Goal: Information Seeking & Learning: Learn about a topic

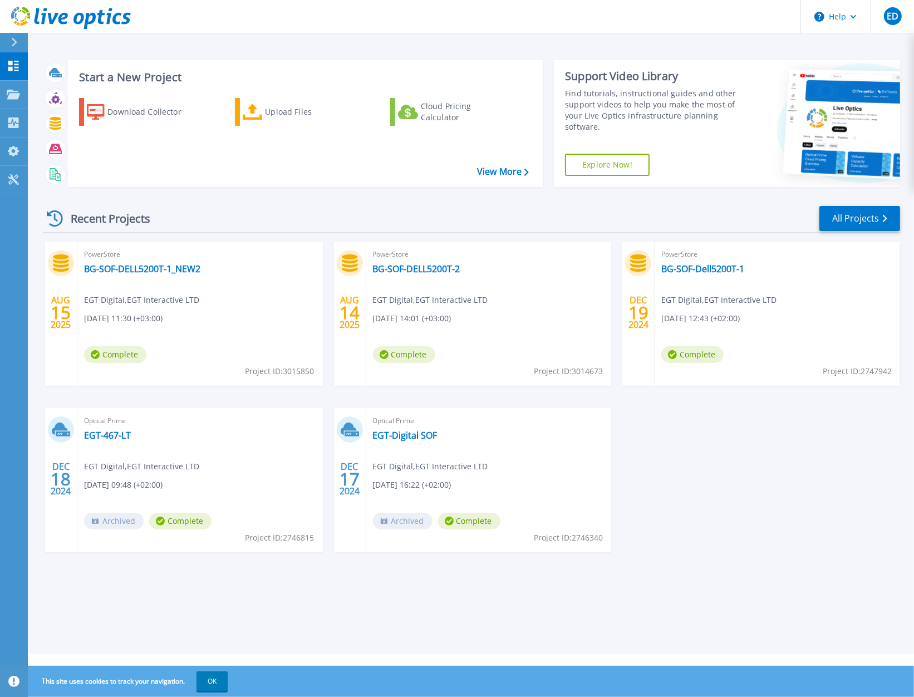
click at [214, 293] on div "PowerStore BG-SOF-DELL5200T-1_NEW2 EGT Digital , EGT Interactive LTD [DATE] 11:…" at bounding box center [199, 313] width 245 height 144
click at [101, 266] on link "BG-SOF-DELL5200T-1_NEW2" at bounding box center [142, 268] width 116 height 11
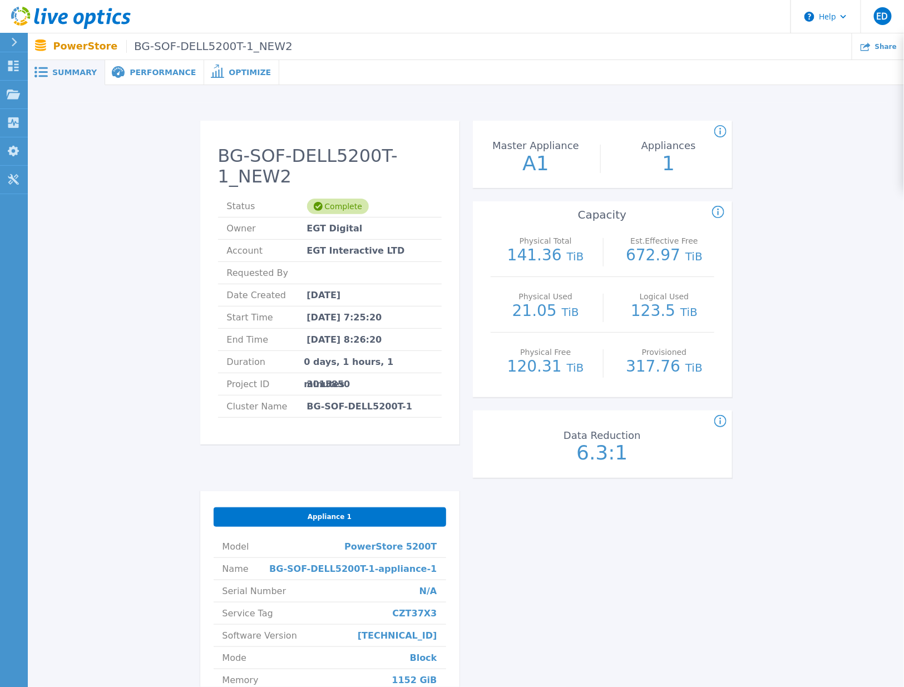
click at [145, 78] on div "Performance" at bounding box center [154, 72] width 99 height 25
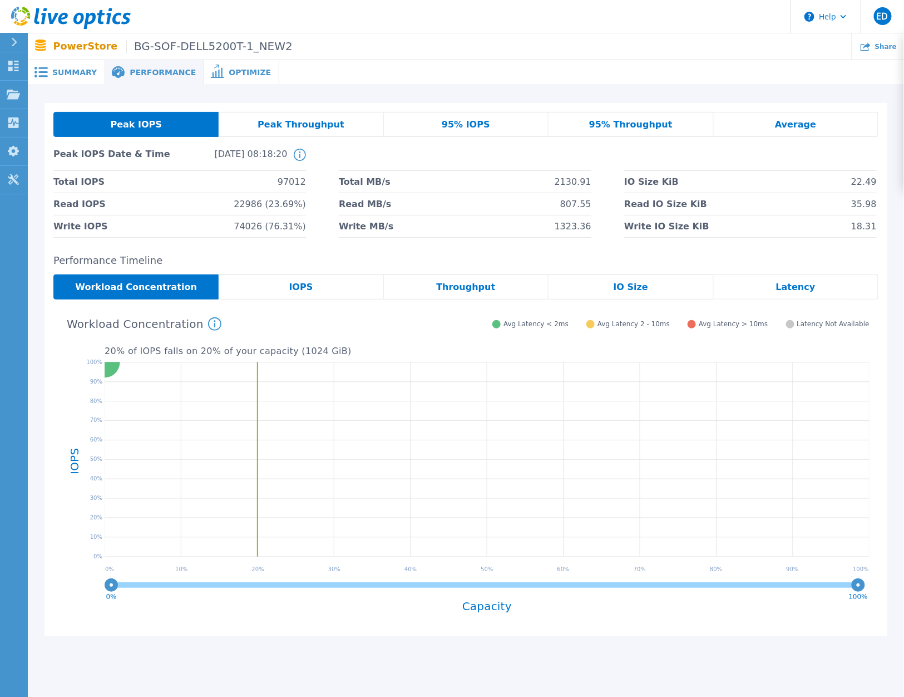
click at [324, 292] on div "IOPS" at bounding box center [301, 286] width 165 height 25
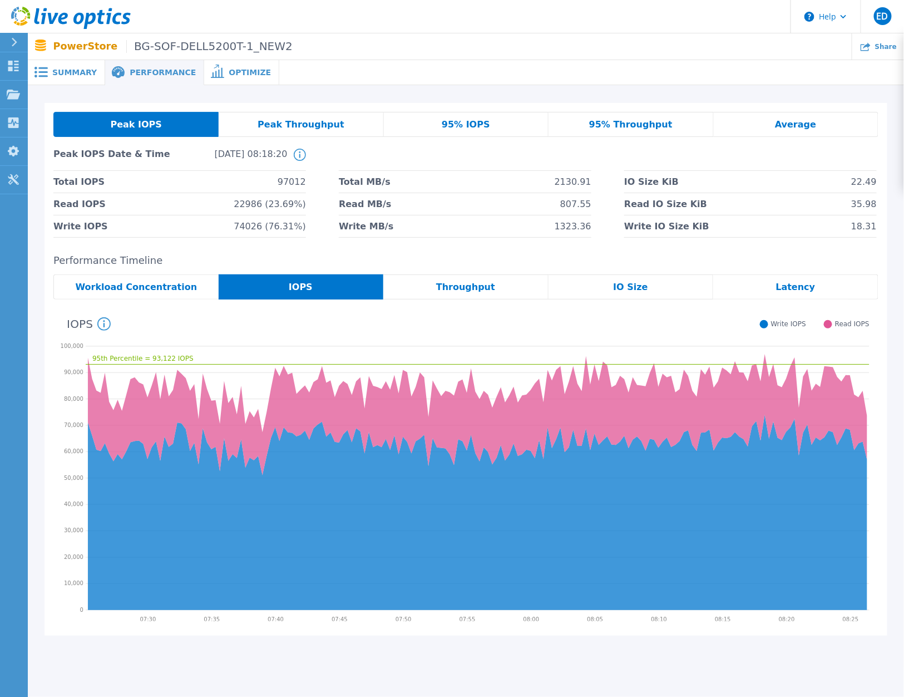
click at [482, 284] on span "Throughput" at bounding box center [465, 287] width 59 height 9
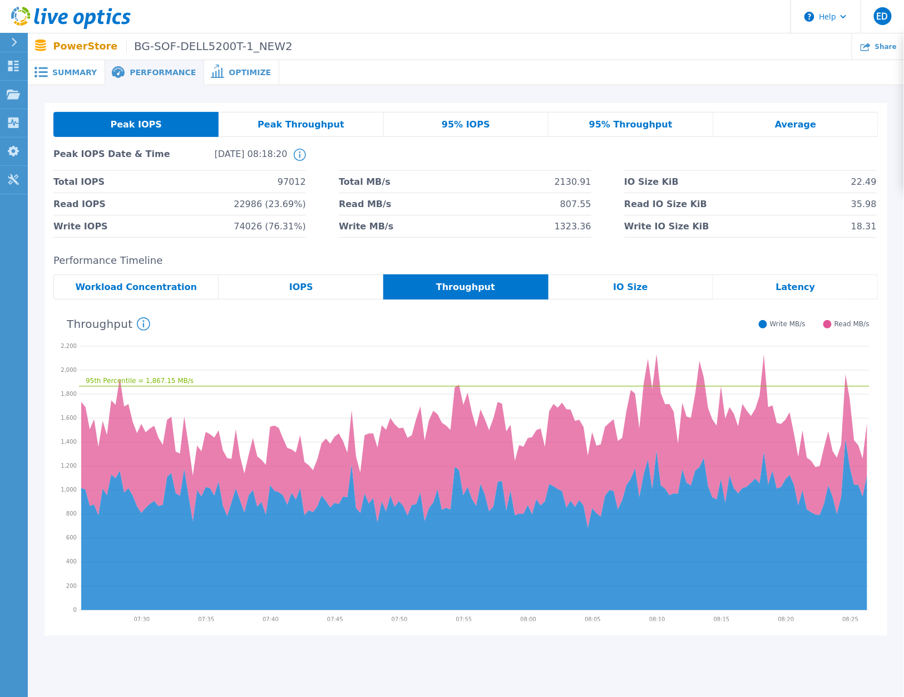
click at [619, 292] on span "IO Size" at bounding box center [630, 287] width 34 height 9
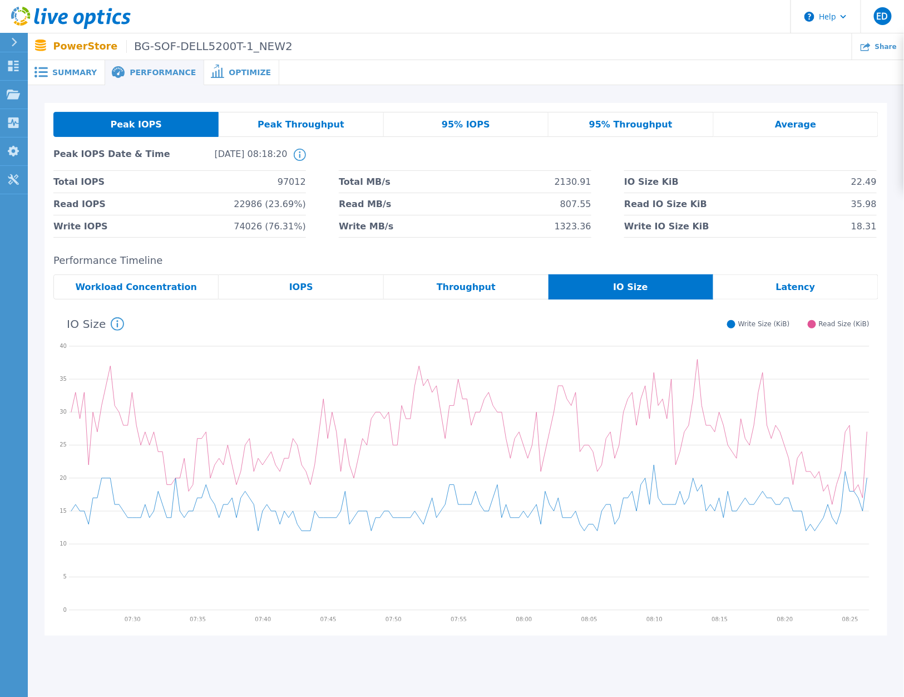
click at [752, 288] on div "Latency" at bounding box center [795, 286] width 165 height 25
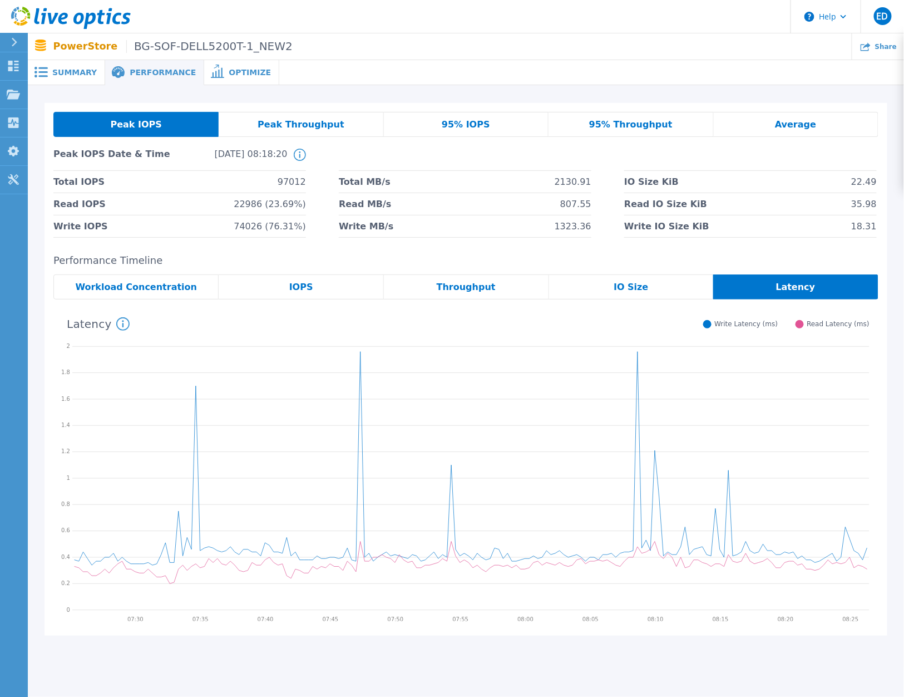
click at [318, 126] on span "Peak Throughput" at bounding box center [301, 124] width 87 height 9
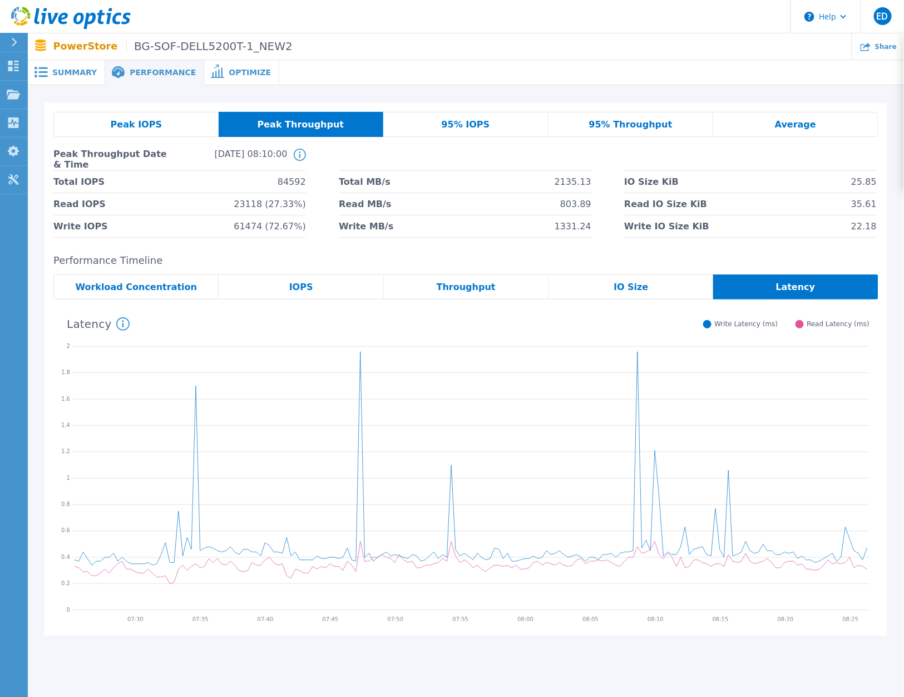
click at [462, 128] on span "95% IOPS" at bounding box center [466, 124] width 48 height 9
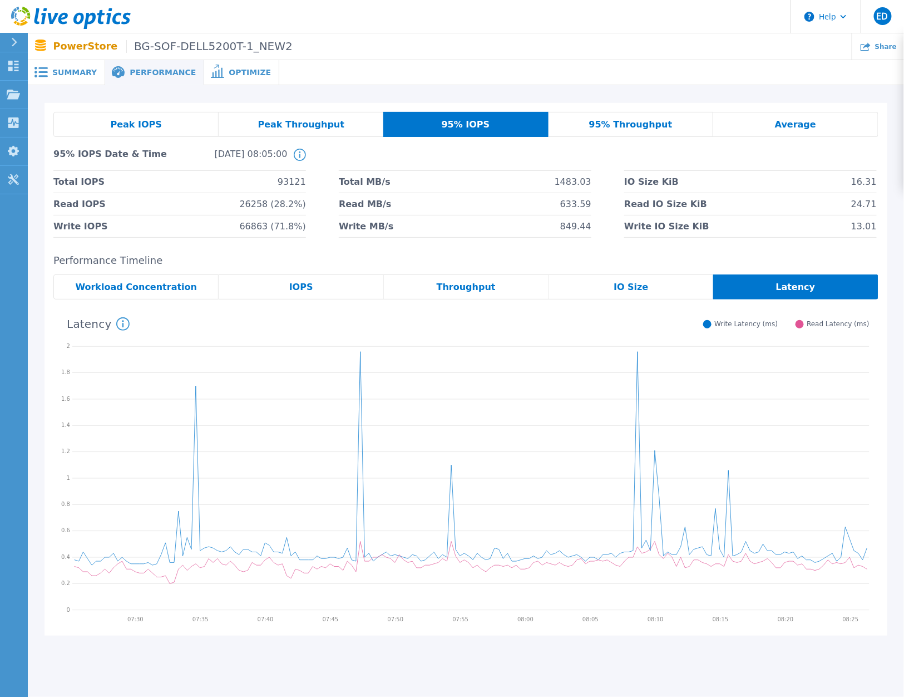
click at [594, 117] on div "95% Throughput" at bounding box center [631, 124] width 165 height 25
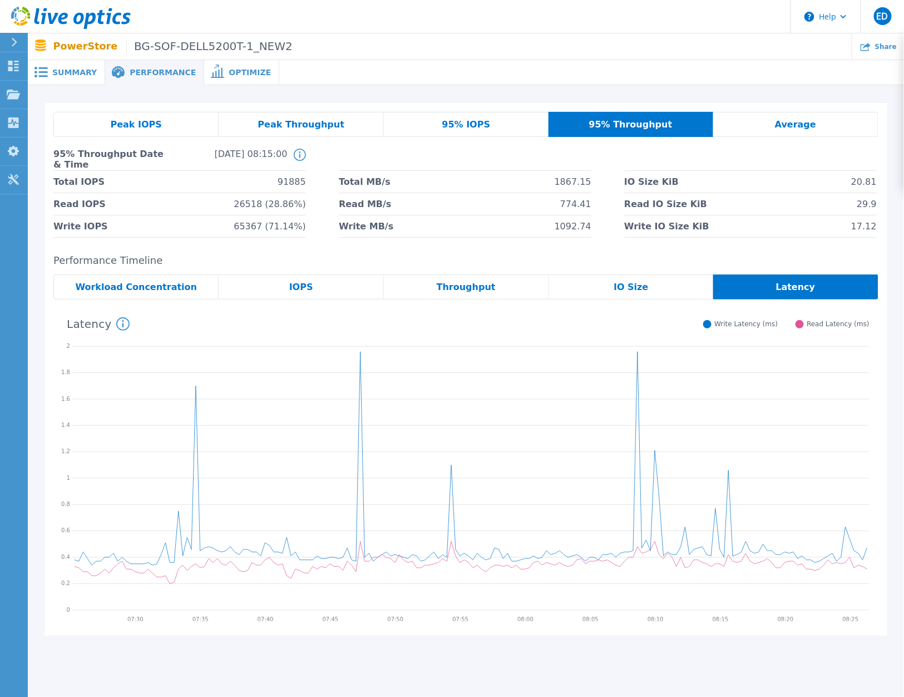
click at [840, 129] on div "Average" at bounding box center [795, 124] width 165 height 25
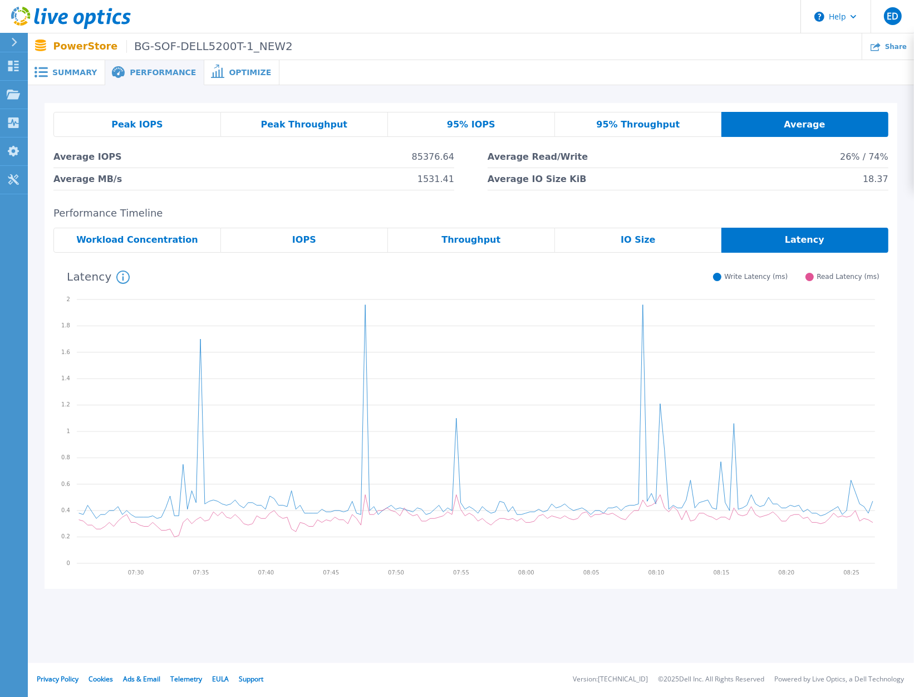
click at [175, 242] on span "Workload Concentration" at bounding box center [137, 239] width 122 height 9
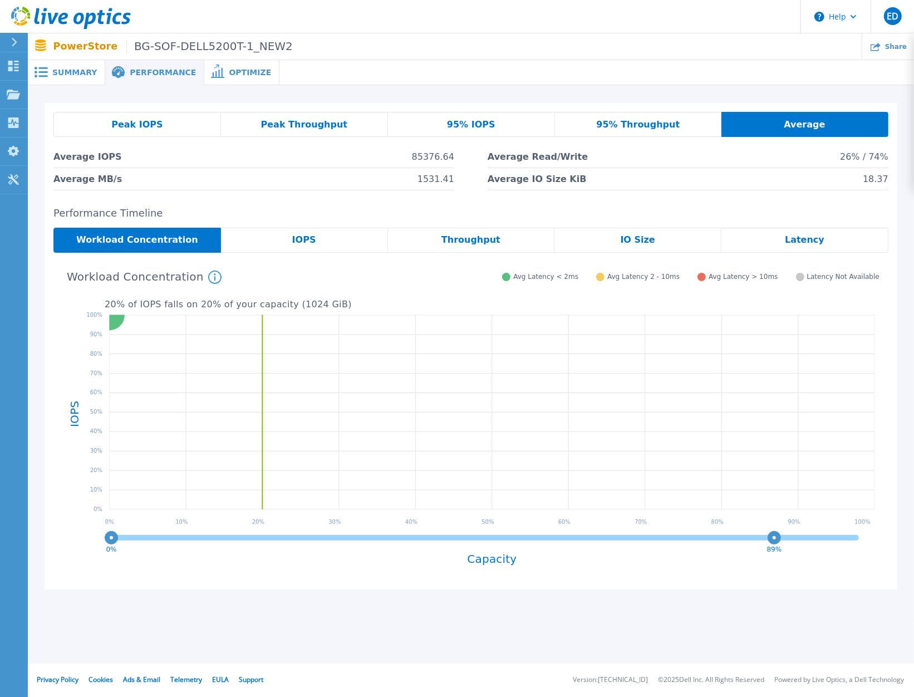
drag, startPoint x: 856, startPoint y: 535, endPoint x: 761, endPoint y: 531, distance: 95.2
click at [770, 533] on circle at bounding box center [774, 537] width 8 height 8
drag, startPoint x: 755, startPoint y: 535, endPoint x: 252, endPoint y: 552, distance: 503.2
click at [252, 552] on div "0% 19% Capacity" at bounding box center [492, 554] width 774 height 51
drag, startPoint x: 250, startPoint y: 535, endPoint x: 146, endPoint y: 540, distance: 104.2
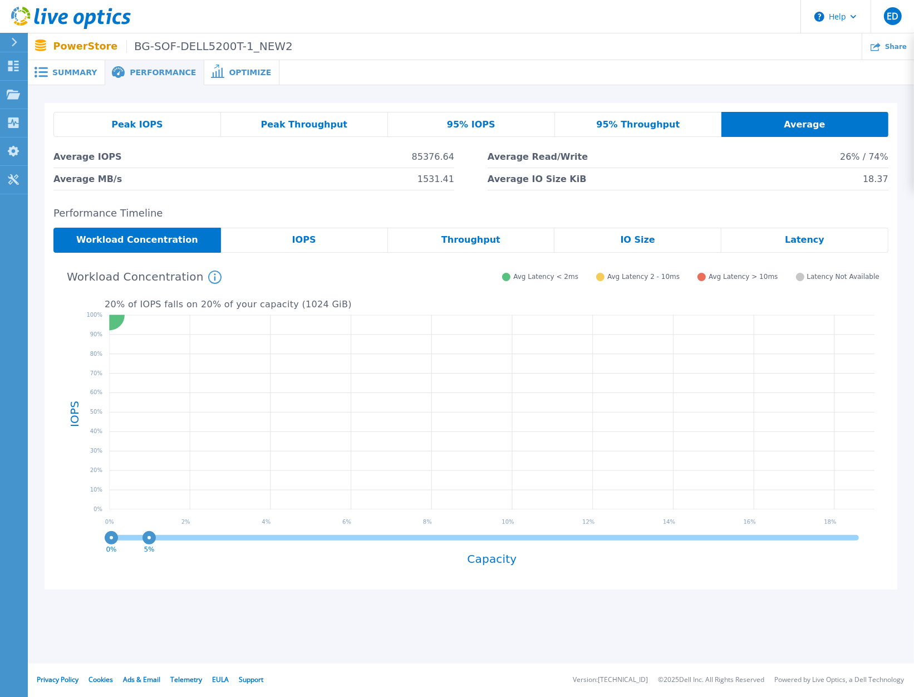
click at [147, 540] on circle at bounding box center [149, 537] width 8 height 8
click at [113, 321] on circle at bounding box center [109, 314] width 31 height 31
click at [115, 320] on circle at bounding box center [109, 314] width 31 height 31
click at [120, 319] on circle at bounding box center [109, 314] width 31 height 31
click at [60, 75] on span "Summary" at bounding box center [74, 72] width 45 height 8
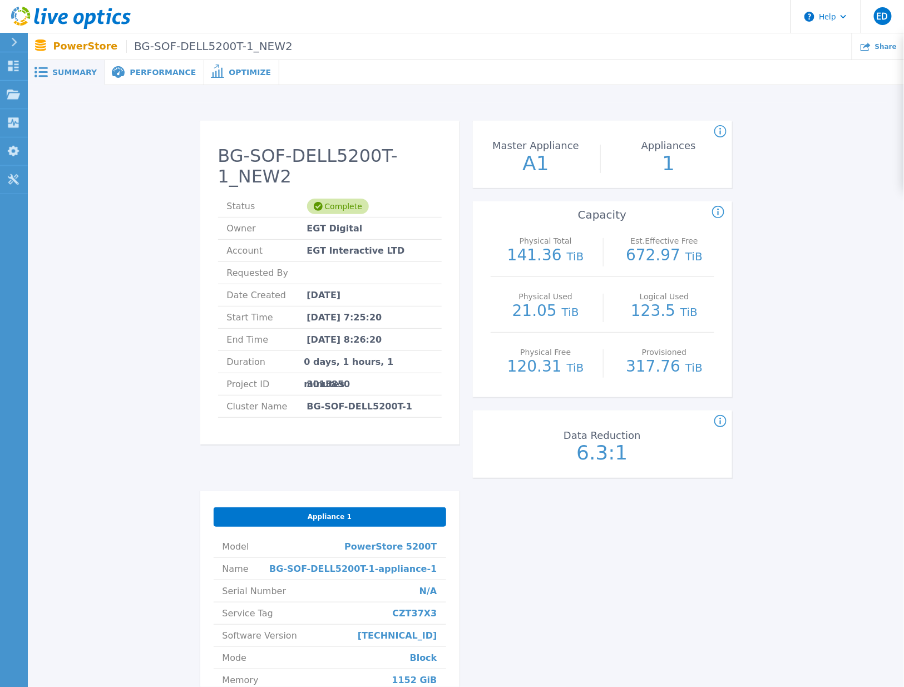
click at [143, 76] on span "Performance" at bounding box center [163, 72] width 66 height 8
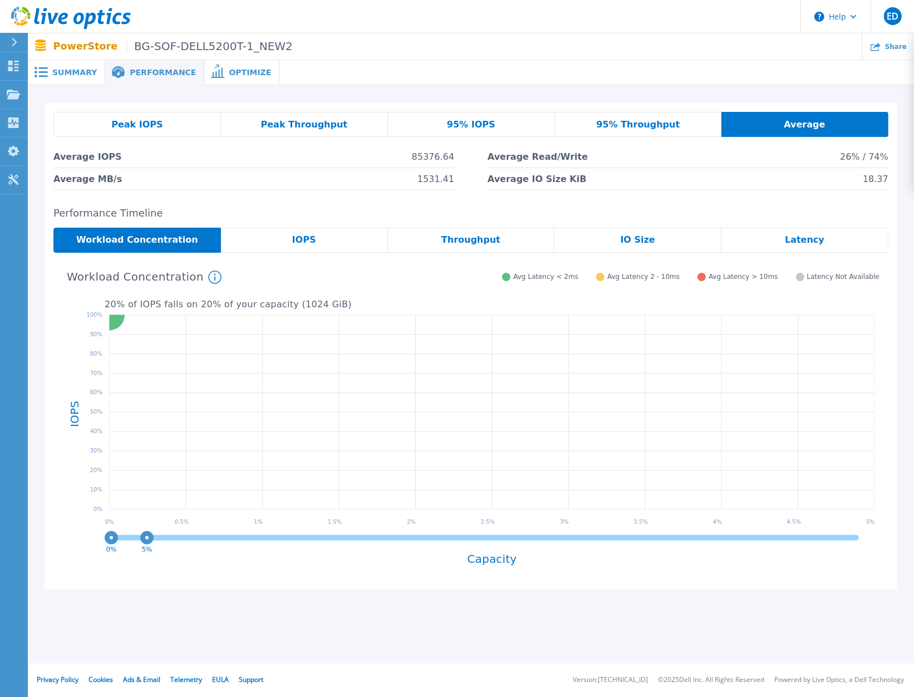
click at [342, 244] on div "IOPS" at bounding box center [304, 240] width 167 height 25
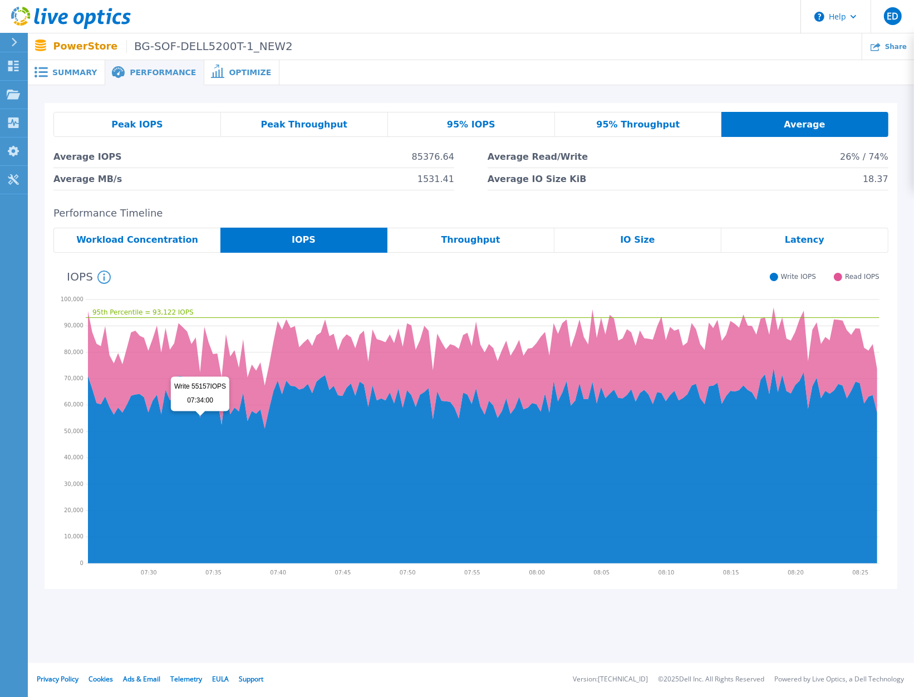
click at [176, 467] on icon at bounding box center [482, 465] width 789 height 195
drag, startPoint x: 136, startPoint y: 349, endPoint x: 412, endPoint y: 490, distance: 309.3
click at [412, 490] on g at bounding box center [482, 435] width 789 height 256
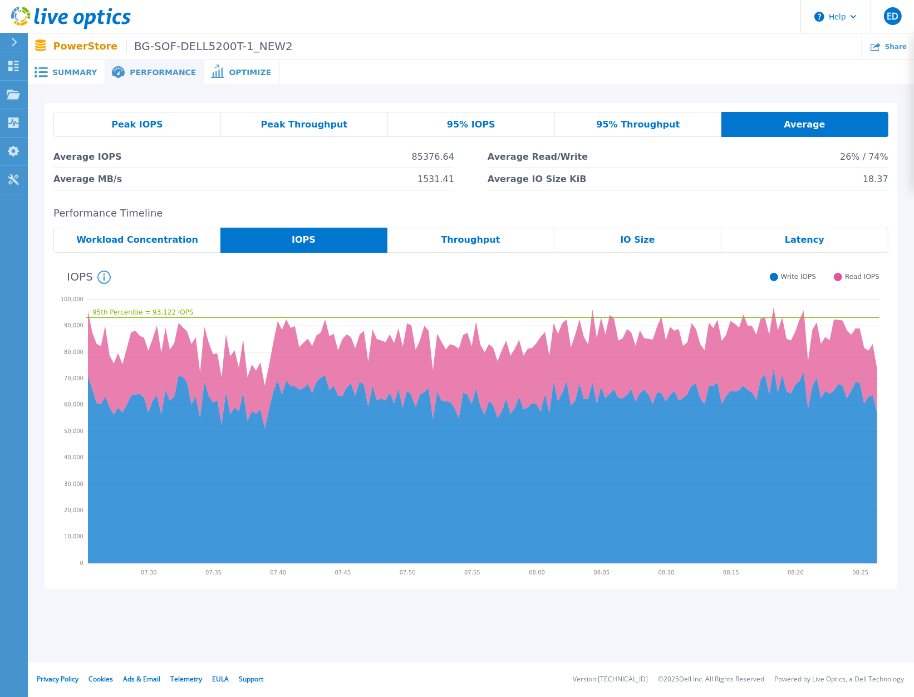
click at [129, 237] on span "Workload Concentration" at bounding box center [137, 239] width 122 height 9
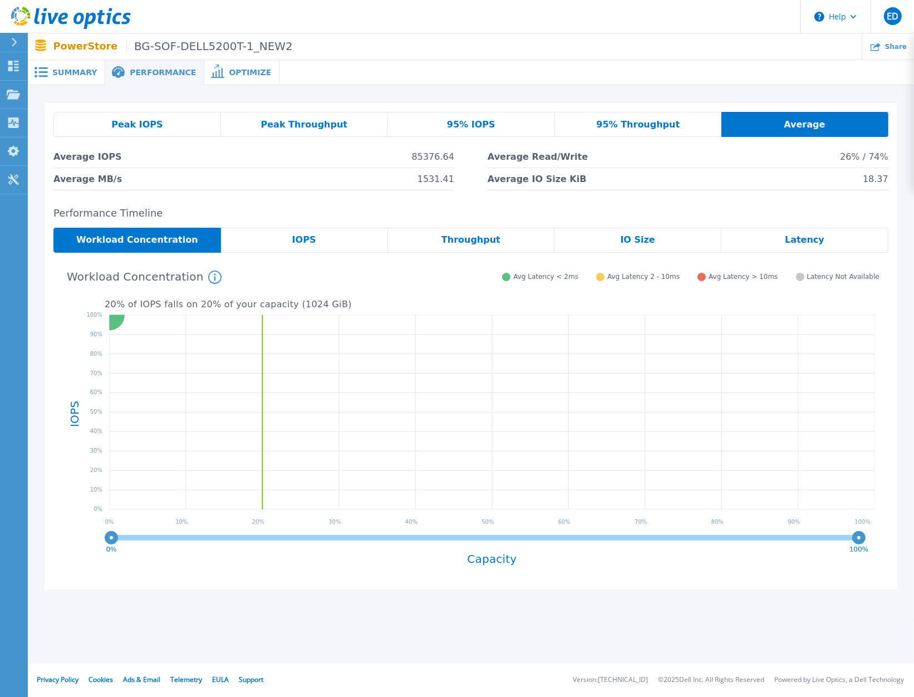
click at [135, 237] on span "Workload Concentration" at bounding box center [137, 239] width 122 height 9
click at [262, 360] on icon at bounding box center [492, 413] width 774 height 209
click at [262, 361] on icon at bounding box center [492, 413] width 774 height 209
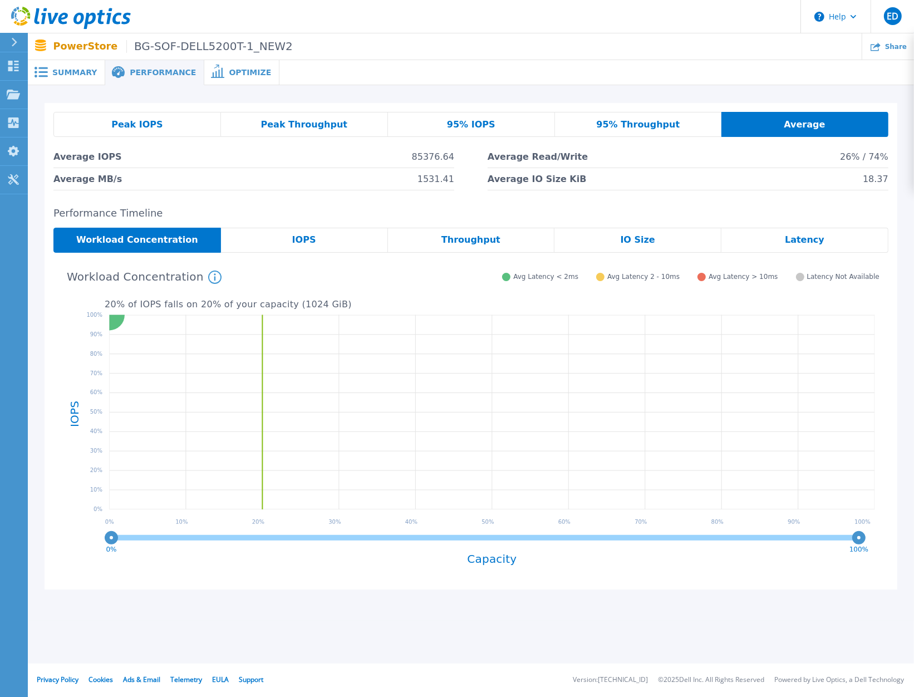
click at [262, 361] on icon at bounding box center [492, 413] width 774 height 209
drag, startPoint x: 115, startPoint y: 540, endPoint x: 388, endPoint y: 530, distance: 273.3
click at [388, 530] on icon "37% 100%" at bounding box center [492, 540] width 774 height 22
drag, startPoint x: 387, startPoint y: 540, endPoint x: 68, endPoint y: 557, distance: 319.2
click at [68, 557] on div "20 % of IOPS falls on 20 % of your capacity ( 1024 GiB ) Workload Concentration…" at bounding box center [470, 420] width 835 height 319
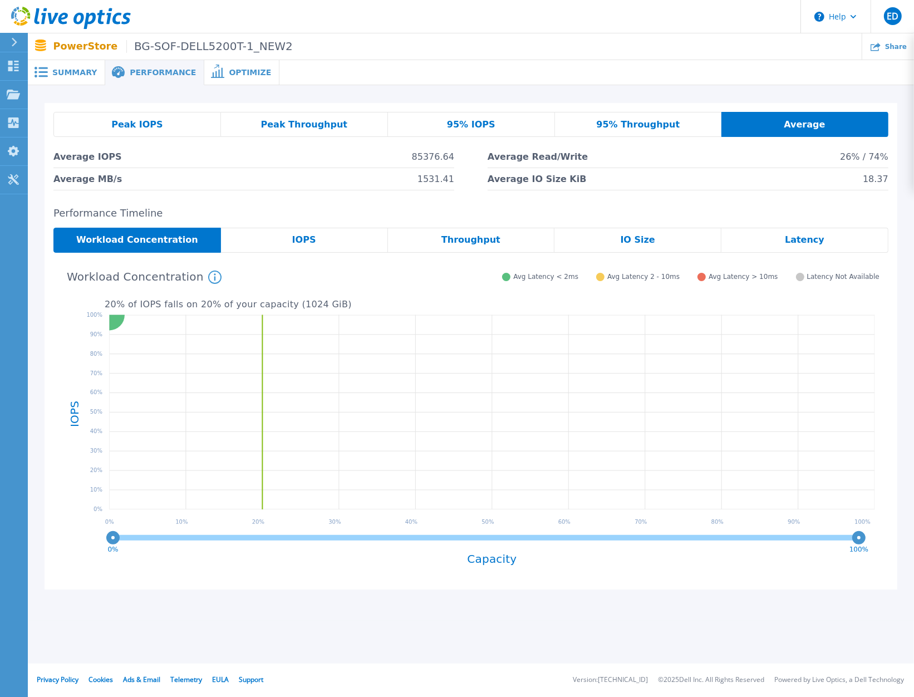
click at [195, 635] on div "Summary Performance Optimize BG-SOF-DELL5200T-1_NEW2 Status Complete Owner EGT …" at bounding box center [471, 331] width 886 height 663
